Goal: Task Accomplishment & Management: Use online tool/utility

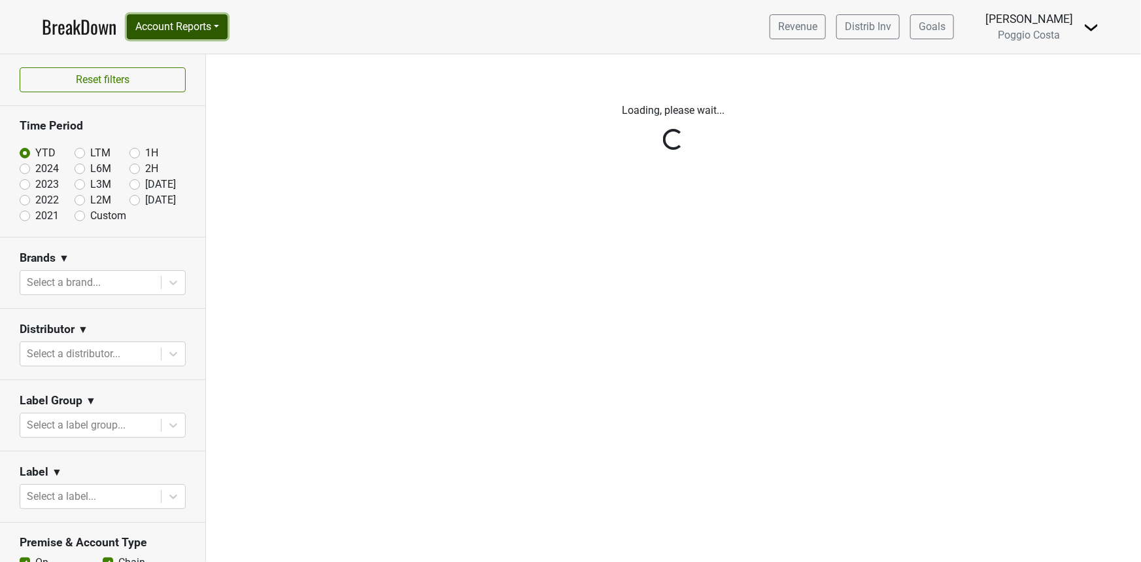
click at [150, 33] on button "Account Reports" at bounding box center [177, 26] width 101 height 25
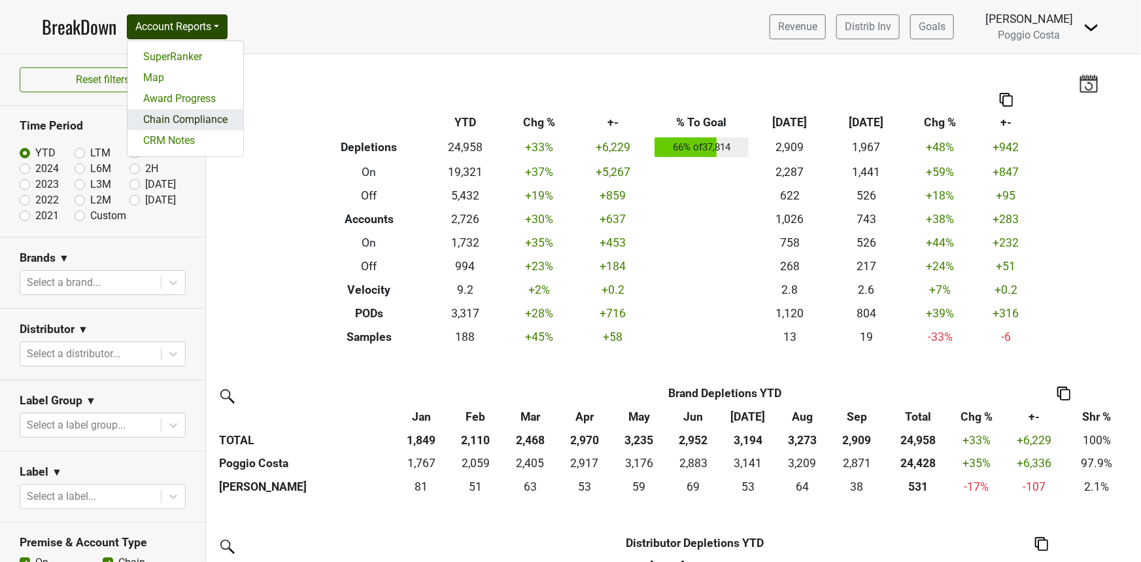
click at [163, 128] on link "Chain Compliance" at bounding box center [186, 119] width 116 height 21
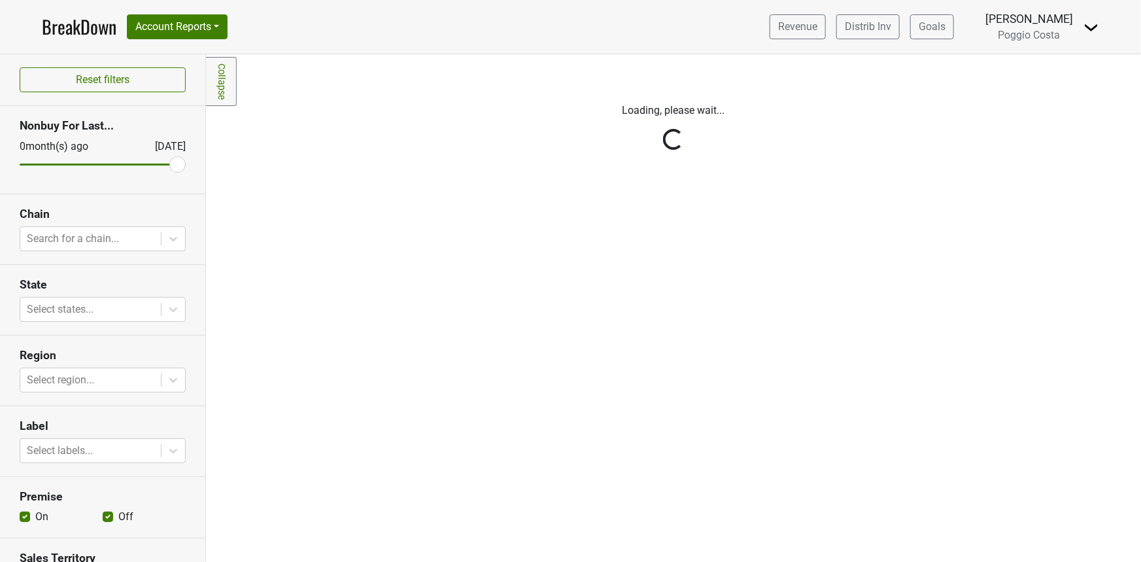
click at [59, 232] on div "Reset filters Nonbuy For Last... [DATE] [DATE] Chain Search for a chain... Stat…" at bounding box center [103, 308] width 206 height 508
click at [65, 235] on div at bounding box center [91, 239] width 128 height 18
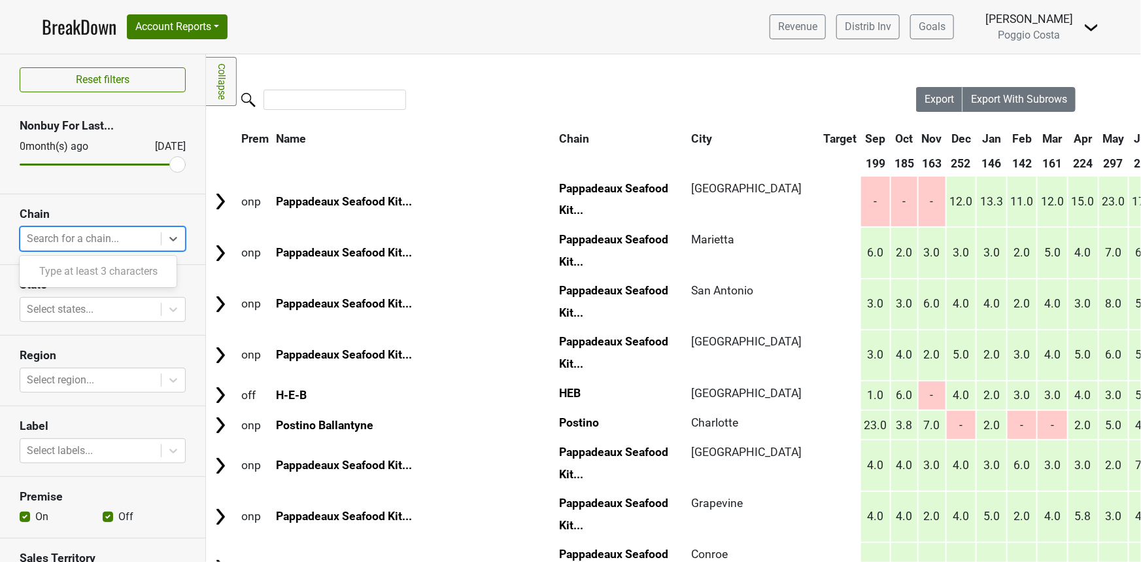
click at [65, 235] on div at bounding box center [91, 239] width 128 height 18
drag, startPoint x: 16, startPoint y: 308, endPoint x: 45, endPoint y: 309, distance: 29.4
click at [18, 308] on section "State Select states..." at bounding box center [102, 300] width 205 height 71
click at [46, 309] on div at bounding box center [91, 309] width 128 height 18
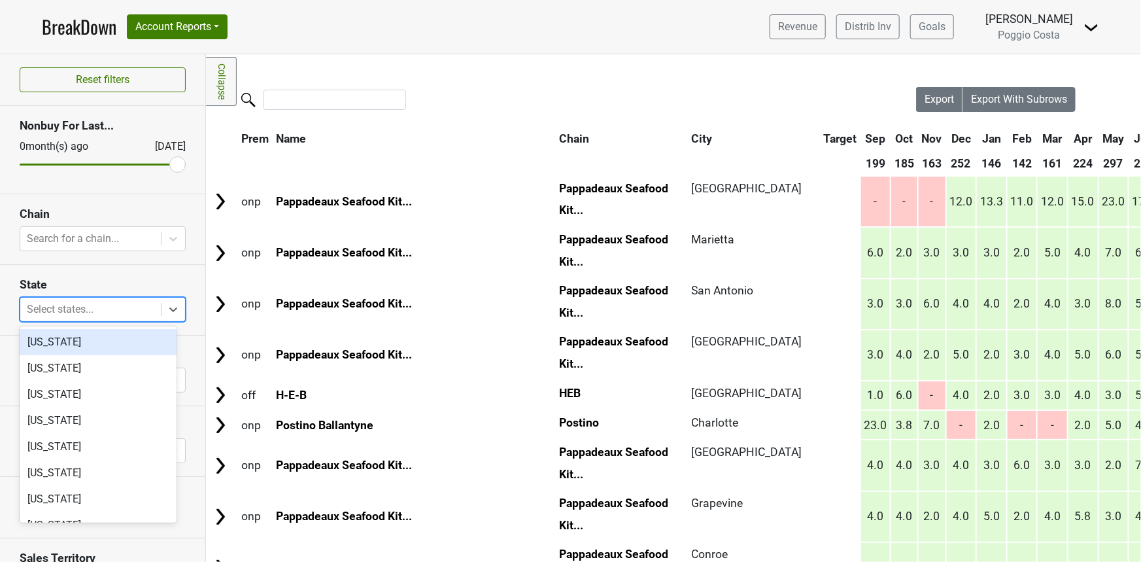
type input "t"
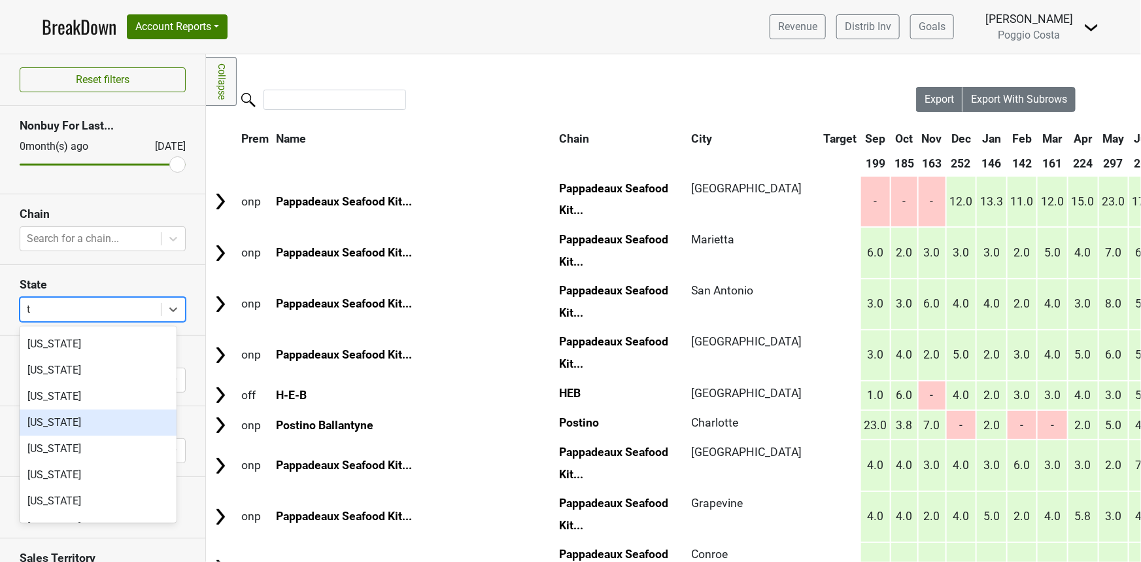
scroll to position [157, 0]
click at [65, 438] on div "[US_STATE]" at bounding box center [98, 447] width 157 height 26
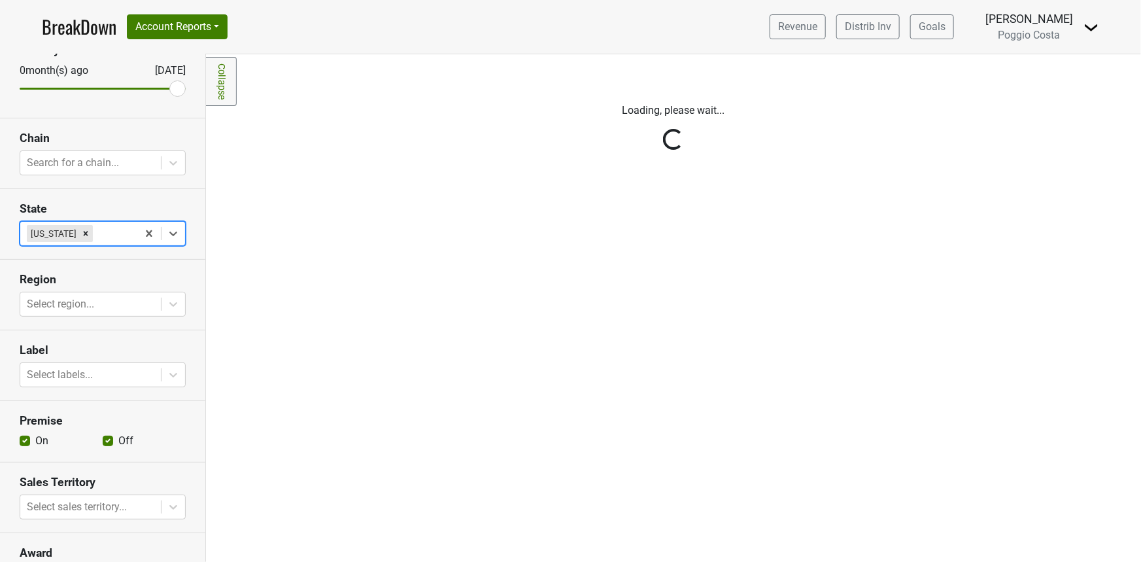
scroll to position [78, 0]
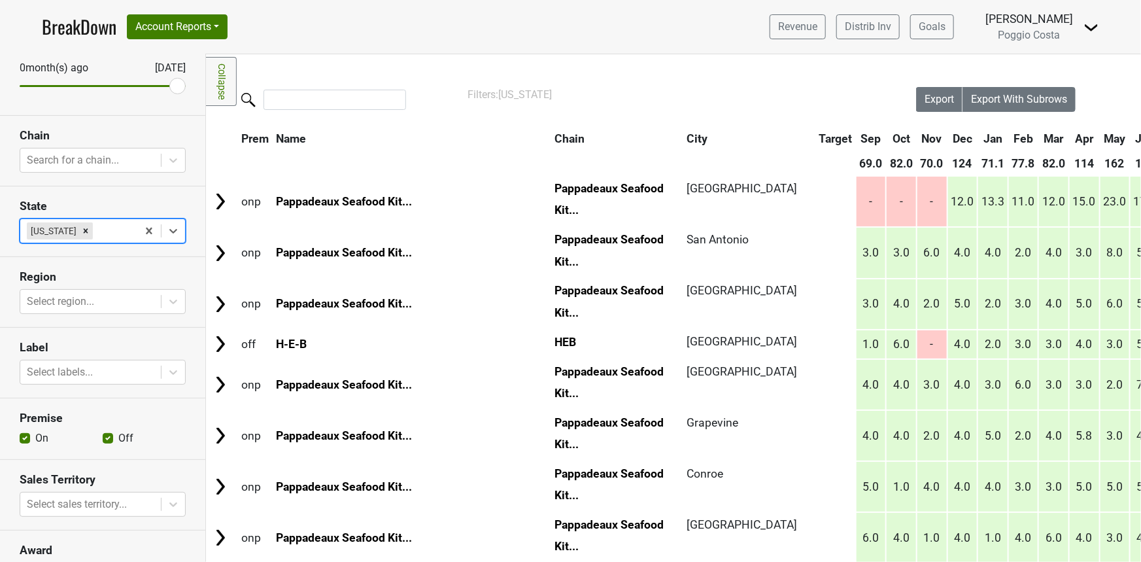
click at [68, 357] on section "Label Select labels..." at bounding box center [102, 363] width 205 height 71
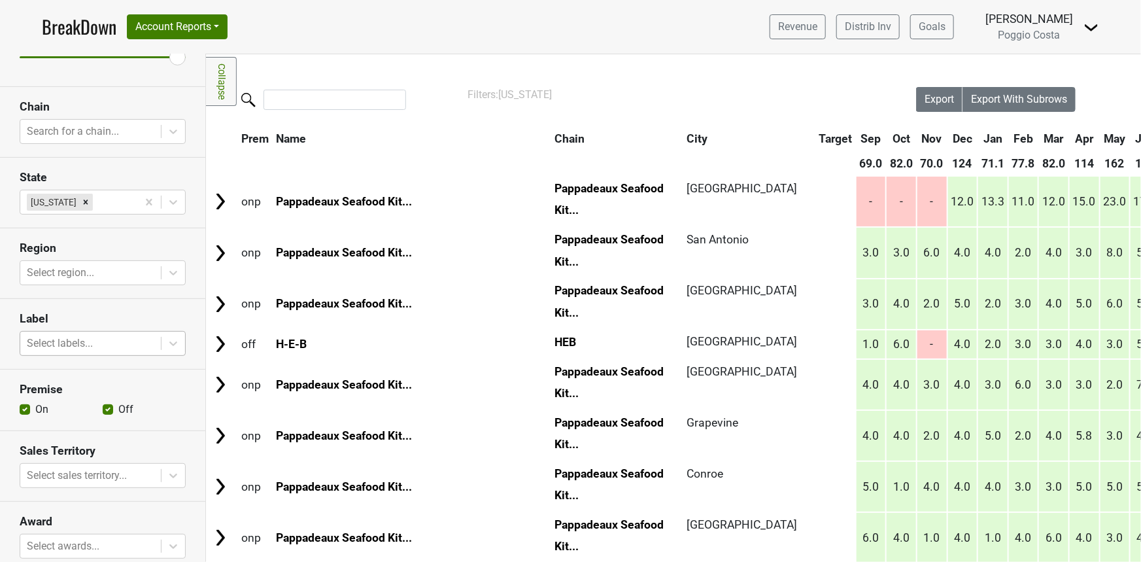
scroll to position [178, 0]
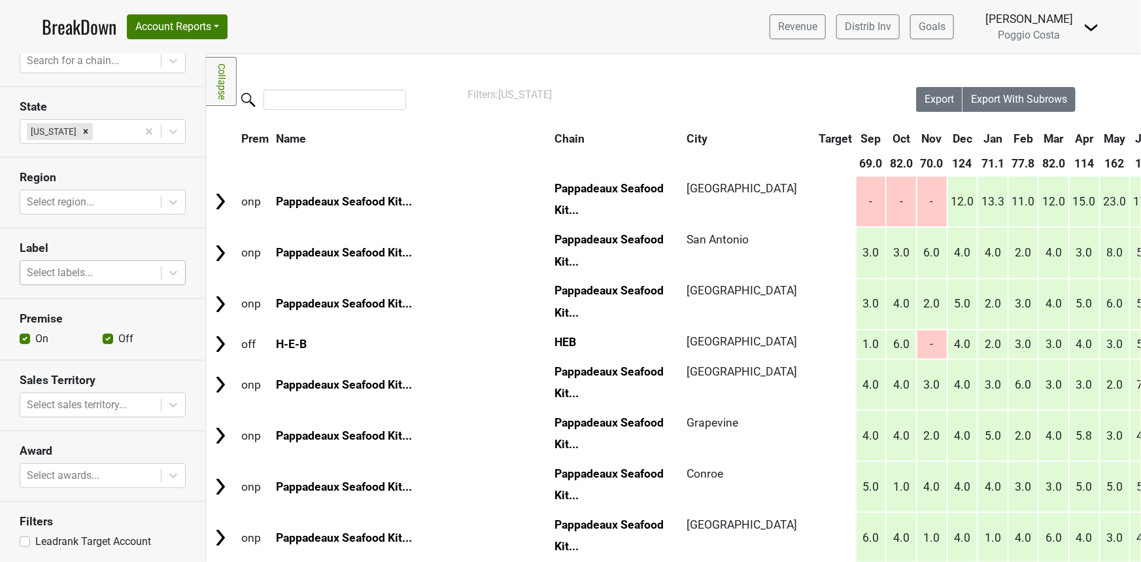
click at [80, 275] on div at bounding box center [91, 273] width 128 height 18
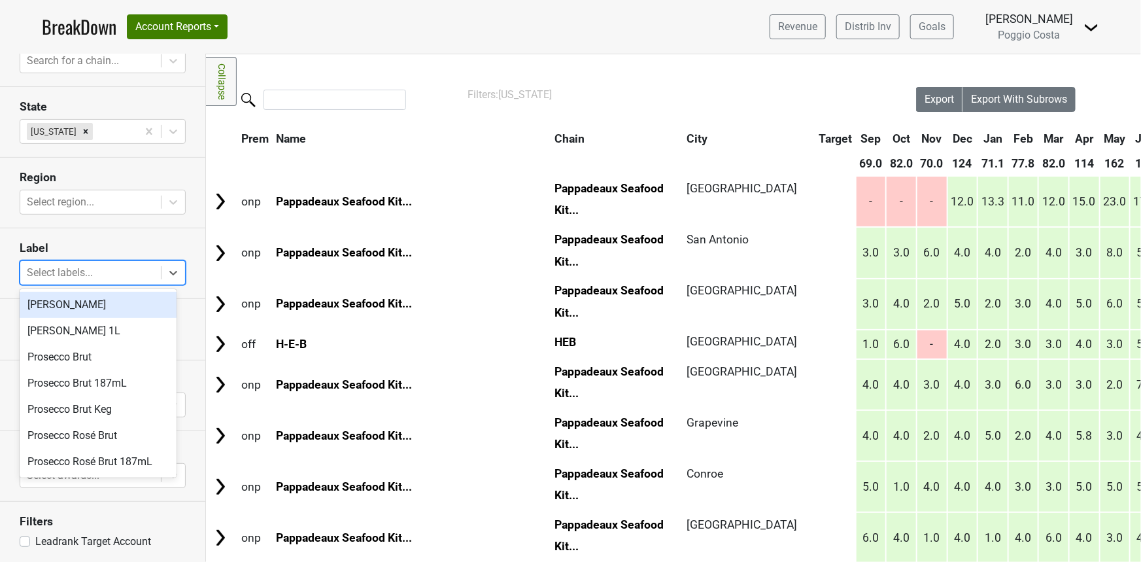
click at [58, 256] on section "Label option [PERSON_NAME] focused, 1 of 7. 7 results available. Use Up and Dow…" at bounding box center [102, 263] width 205 height 71
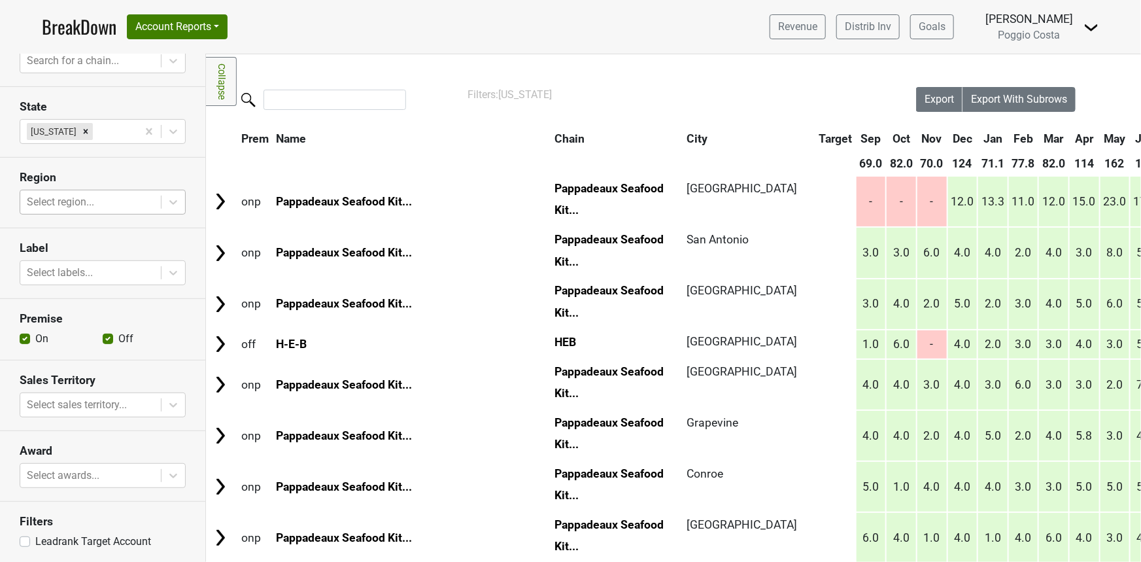
click at [76, 198] on div at bounding box center [91, 202] width 128 height 18
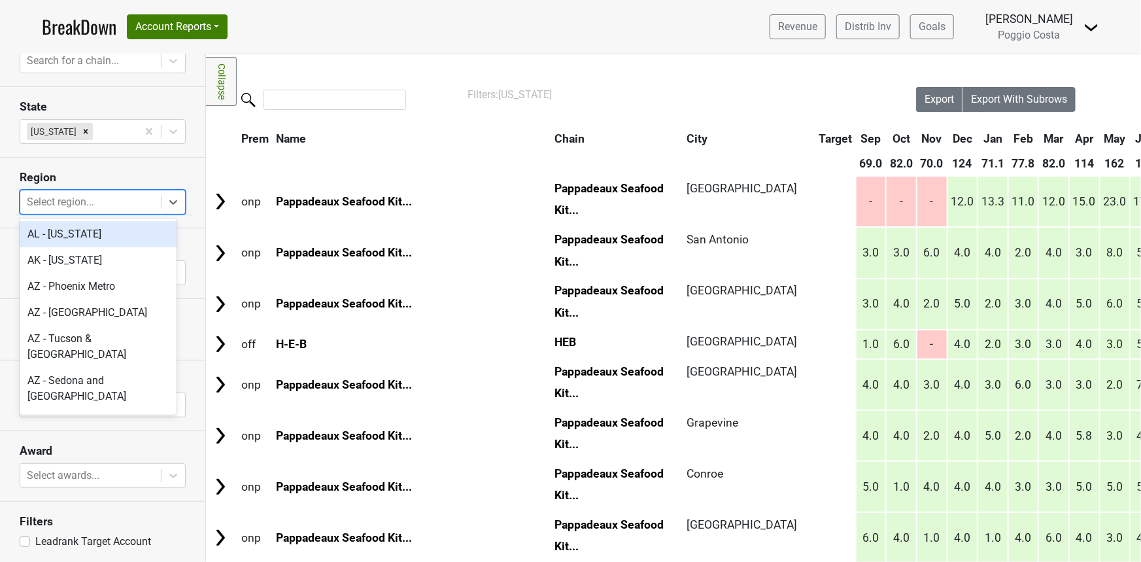
click at [76, 198] on div at bounding box center [91, 202] width 128 height 18
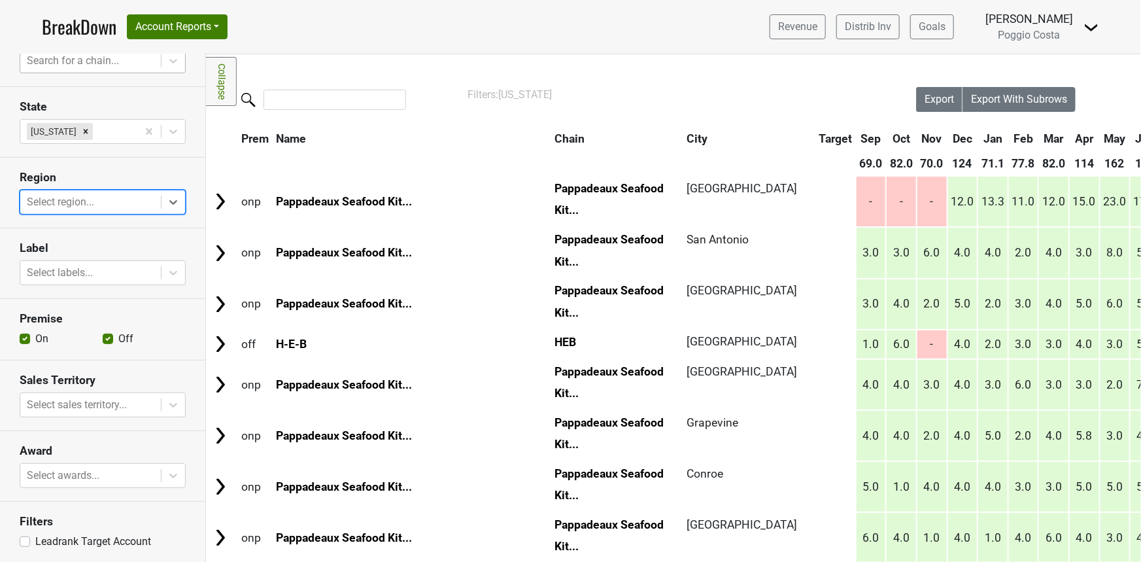
click at [111, 63] on div at bounding box center [91, 61] width 128 height 18
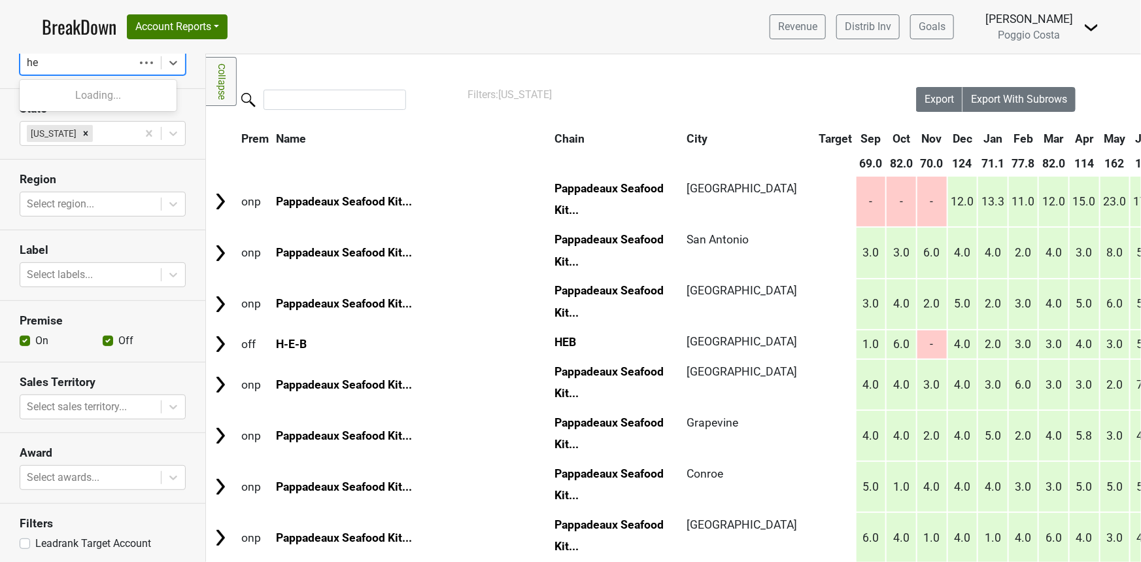
type input "heb"
click at [102, 95] on div "HEB" at bounding box center [98, 95] width 157 height 26
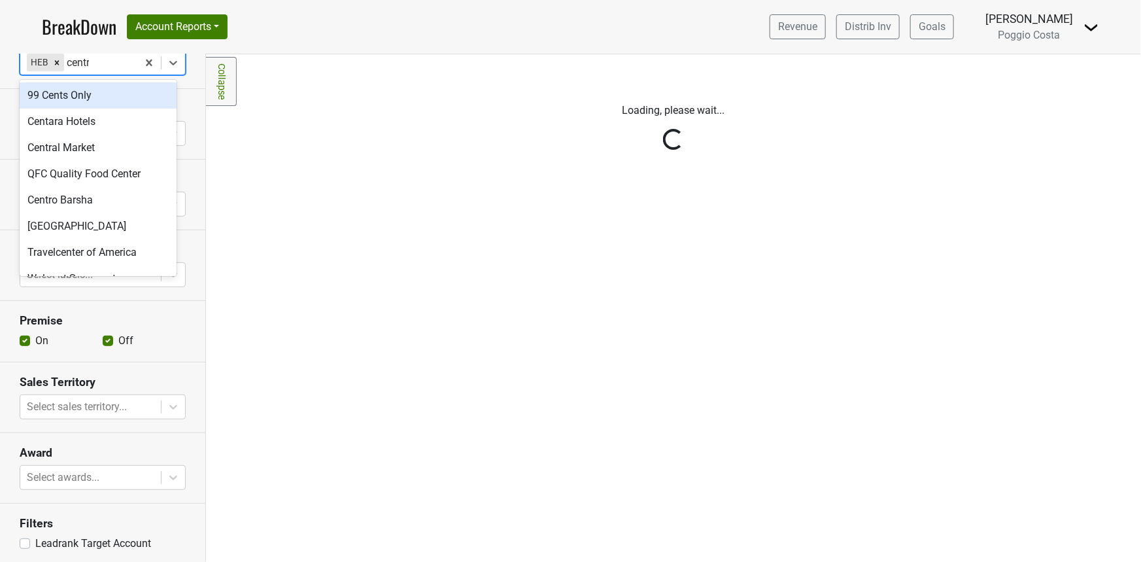
type input "central"
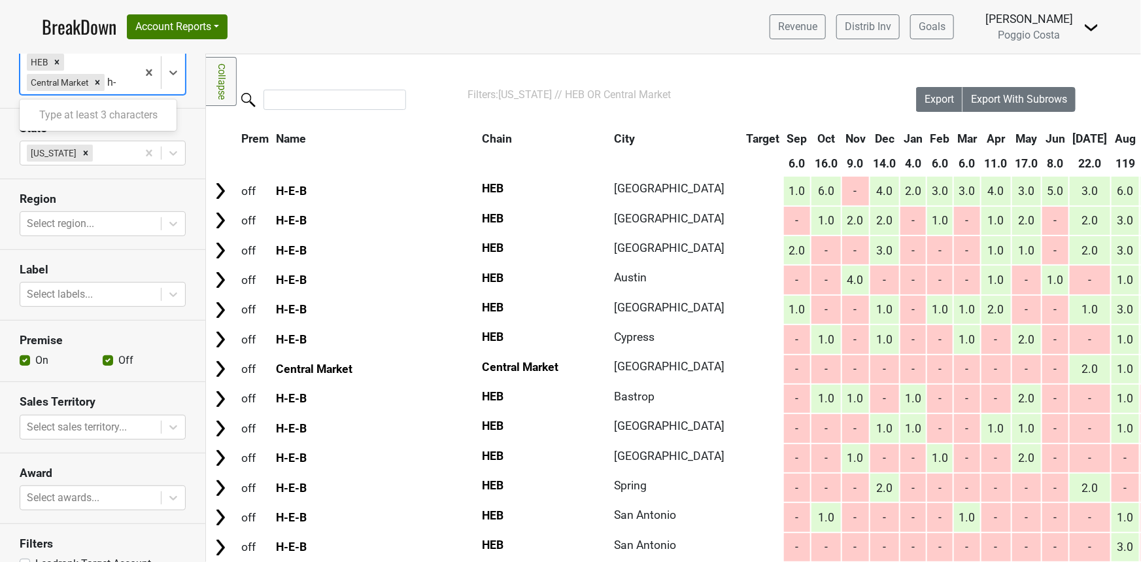
type input "h"
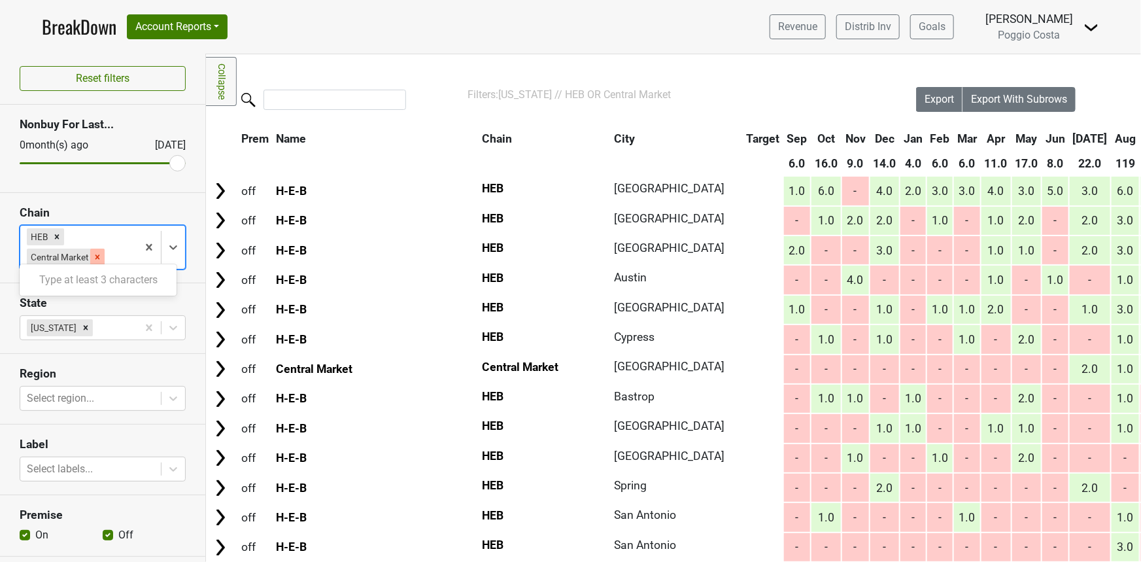
scroll to position [0, 0]
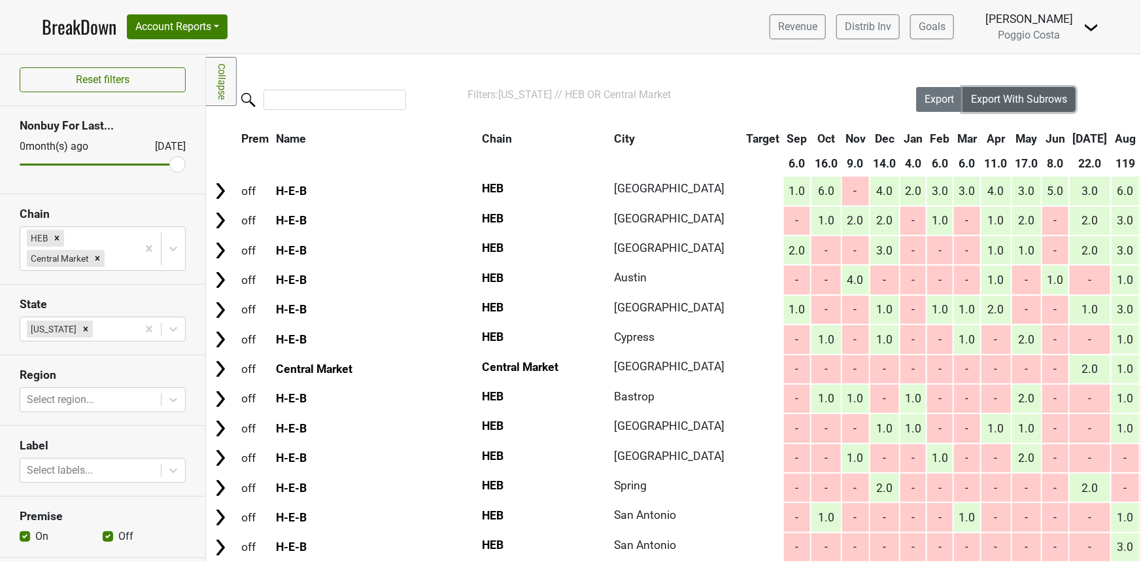
click at [1020, 93] on span "Export With Subrows" at bounding box center [1019, 99] width 96 height 12
